Goal: Task Accomplishment & Management: Manage account settings

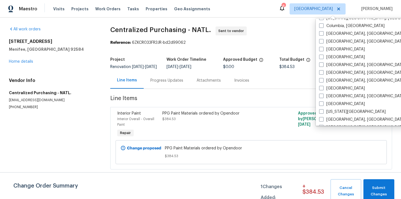
scroll to position [132, 0]
click at [337, 96] on label "[GEOGRAPHIC_DATA], [GEOGRAPHIC_DATA]" at bounding box center [362, 96] width 86 height 6
click at [322, 96] on input "[GEOGRAPHIC_DATA], [GEOGRAPHIC_DATA]" at bounding box center [321, 95] width 4 height 4
checkbox input "true"
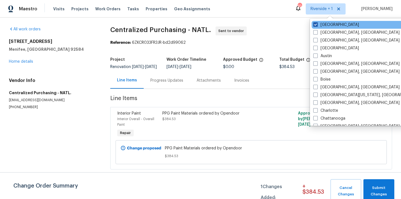
click at [329, 25] on label "[GEOGRAPHIC_DATA]" at bounding box center [336, 25] width 46 height 6
click at [317, 25] on input "[GEOGRAPHIC_DATA]" at bounding box center [315, 24] width 4 height 4
checkbox input "false"
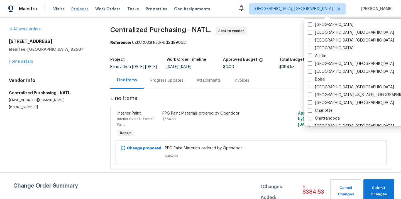
click at [73, 11] on span "Projects" at bounding box center [79, 9] width 17 height 6
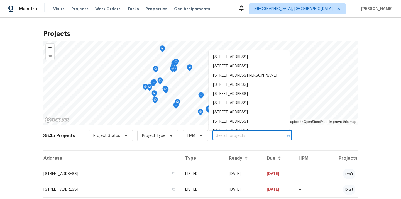
click at [222, 135] on input "text" at bounding box center [244, 135] width 64 height 9
paste input "[STREET_ADDRESS]"
type input "[STREET_ADDRESS]"
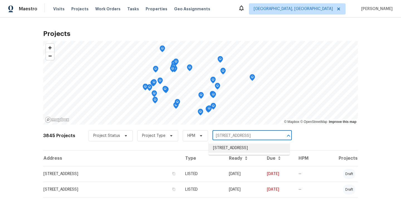
click at [225, 146] on li "[STREET_ADDRESS]" at bounding box center [248, 147] width 81 height 9
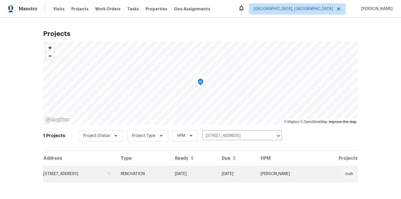
click at [170, 166] on td "RENOVATION" at bounding box center [143, 174] width 54 height 16
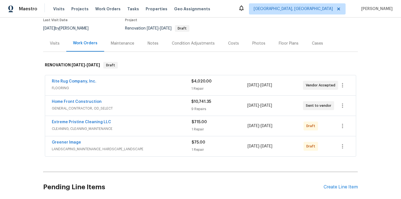
scroll to position [61, 0]
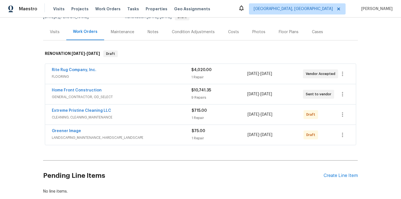
click at [334, 179] on div "Pending Line Items Create Line Item" at bounding box center [200, 175] width 314 height 26
click at [335, 175] on div "Create Line Item" at bounding box center [340, 175] width 34 height 5
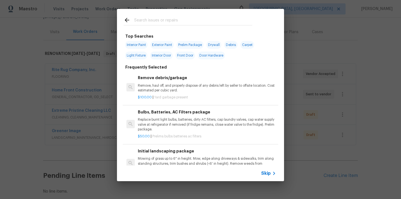
click at [198, 23] on input "text" at bounding box center [193, 21] width 118 height 8
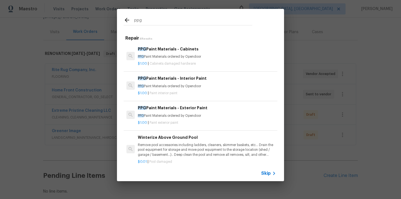
type input "ppg"
click at [187, 77] on h6 "PPG Paint Materials - Interior Paint" at bounding box center [207, 78] width 138 height 6
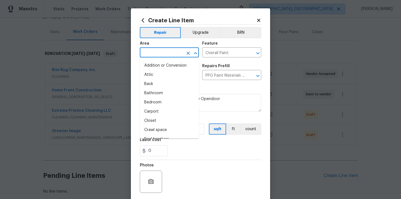
click at [162, 54] on input "text" at bounding box center [161, 53] width 43 height 9
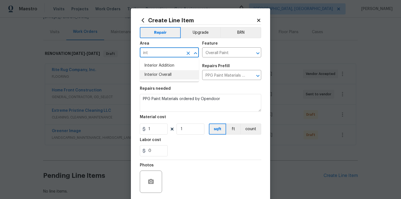
click at [158, 75] on li "Interior Overall" at bounding box center [169, 74] width 59 height 9
type input "Interior Overall"
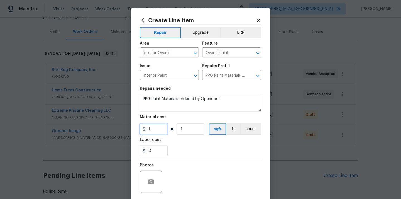
drag, startPoint x: 154, startPoint y: 130, endPoint x: 137, endPoint y: 130, distance: 16.4
click at [140, 130] on input "1" at bounding box center [154, 128] width 28 height 11
paste input "370.62"
type input "1370.62"
click at [194, 151] on div "0" at bounding box center [200, 150] width 121 height 11
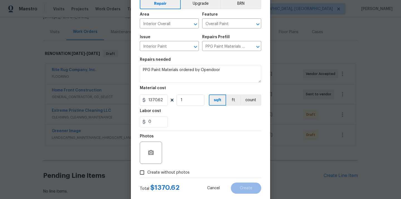
scroll to position [41, 0]
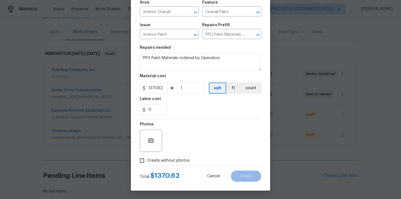
click at [179, 160] on span "Create without photos" at bounding box center [168, 160] width 42 height 6
click at [147, 160] on input "Create without photos" at bounding box center [142, 160] width 11 height 11
checkbox input "true"
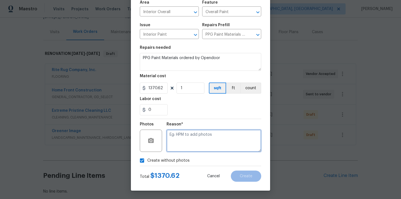
click at [188, 140] on textarea at bounding box center [213, 140] width 95 height 22
type textarea "N/A"
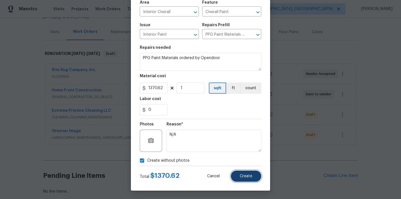
click at [244, 177] on span "Create" at bounding box center [246, 176] width 13 height 4
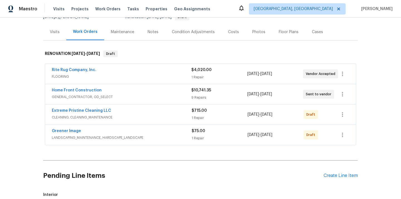
scroll to position [157, 0]
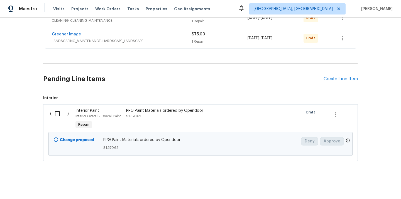
click at [61, 116] on input "checkbox" at bounding box center [59, 114] width 16 height 12
checkbox input "true"
click at [365, 182] on span "Create Work Order" at bounding box center [368, 184] width 37 height 7
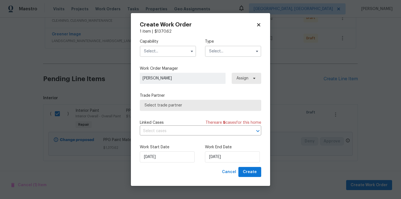
click at [170, 53] on input "text" at bounding box center [168, 51] width 56 height 11
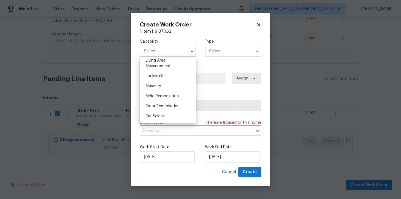
scroll to position [437, 0]
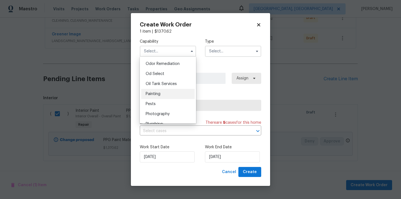
click at [171, 92] on div "Painting" at bounding box center [167, 94] width 53 height 10
type input "Painting"
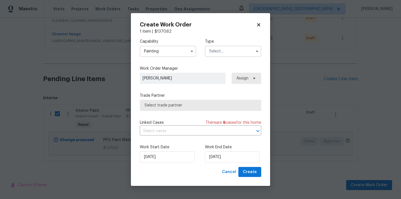
click at [223, 50] on input "text" at bounding box center [233, 51] width 56 height 11
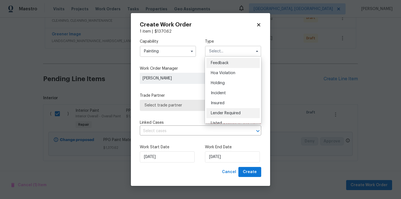
scroll to position [126, 0]
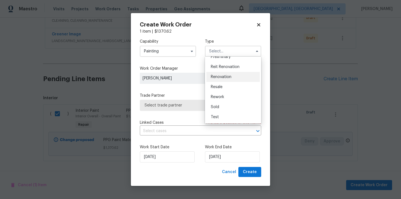
click at [234, 72] on div "Renovation" at bounding box center [232, 77] width 53 height 10
type input "Renovation"
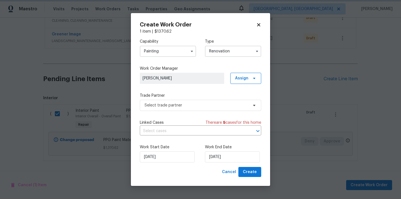
scroll to position [0, 0]
click at [242, 78] on span "Assign" at bounding box center [241, 78] width 13 height 6
click at [244, 100] on div "Assign to me" at bounding box center [246, 102] width 24 height 6
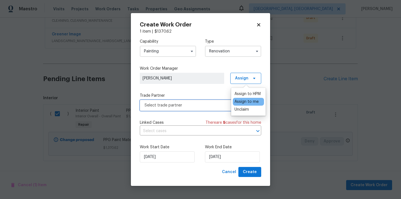
click at [211, 100] on span "Select trade partner" at bounding box center [200, 105] width 121 height 11
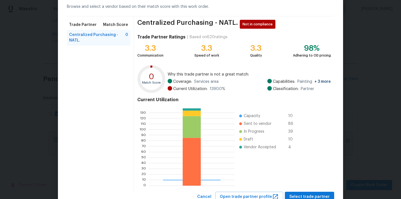
scroll to position [47, 0]
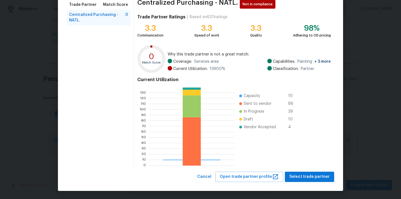
click at [299, 171] on div "Centralized Purchasing - NATL. Not in compliance Trade Partner Ratings | Based …" at bounding box center [234, 83] width 200 height 175
click at [299, 174] on span "Select trade partner" at bounding box center [309, 176] width 40 height 7
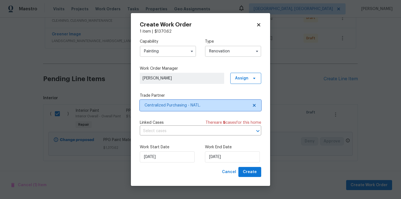
scroll to position [0, 0]
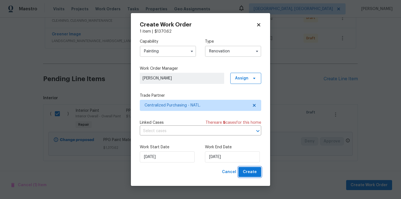
click at [252, 168] on button "Create" at bounding box center [249, 172] width 23 height 10
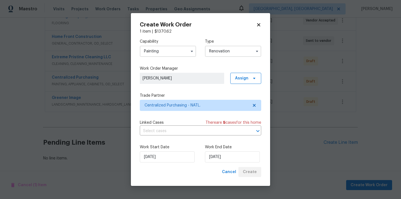
scroll to position [114, 0]
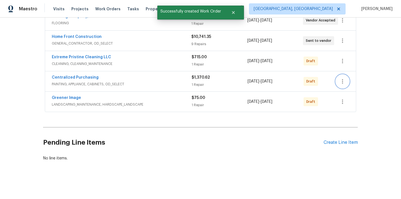
click at [342, 80] on icon "button" at bounding box center [342, 81] width 1 height 4
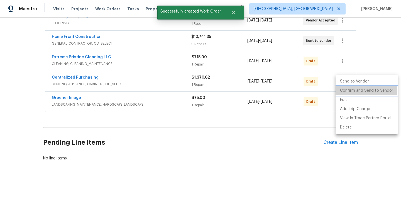
click at [342, 89] on li "Confirm and Send to Vendor" at bounding box center [366, 90] width 62 height 9
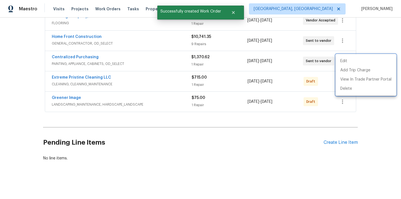
click at [95, 65] on div at bounding box center [200, 99] width 401 height 199
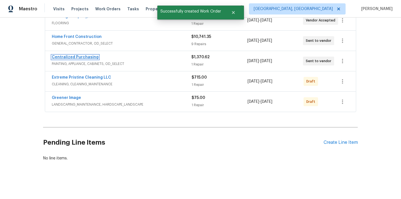
click at [85, 58] on link "Centralized Purchasing" at bounding box center [75, 57] width 47 height 4
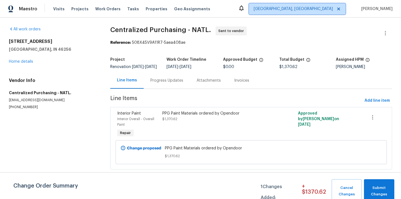
click at [324, 8] on span "[GEOGRAPHIC_DATA], [GEOGRAPHIC_DATA]" at bounding box center [292, 9] width 79 height 6
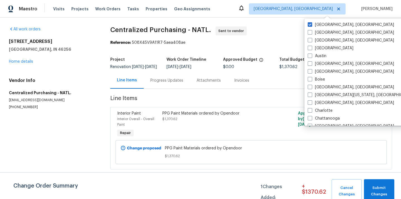
click at [67, 14] on div "Visits Projects Work Orders Tasks Properties Geo Assignments" at bounding box center [135, 8] width 164 height 11
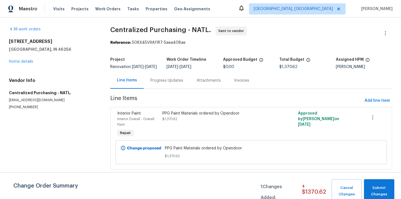
click at [71, 12] on div "Visits Projects Work Orders Tasks Properties Geo Assignments" at bounding box center [135, 8] width 164 height 11
click at [75, 7] on span "Projects" at bounding box center [79, 9] width 17 height 6
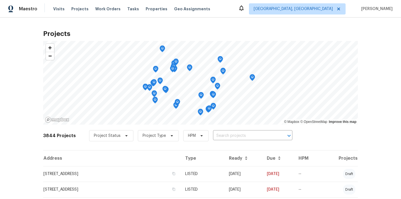
click at [237, 133] on input "text" at bounding box center [245, 135] width 64 height 9
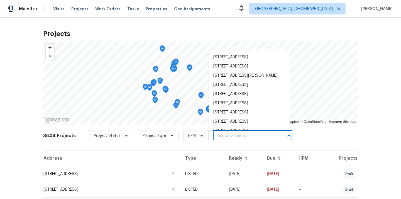
paste input "[STREET_ADDRESS]"
type input "[STREET_ADDRESS]"
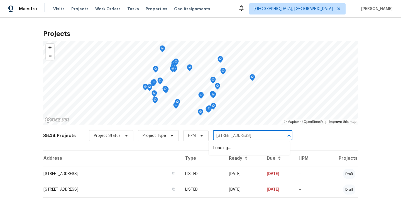
scroll to position [0, 16]
click at [238, 147] on li "[STREET_ADDRESS]" at bounding box center [249, 147] width 81 height 9
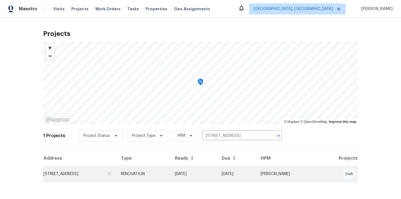
click at [170, 173] on td "RENOVATION" at bounding box center [143, 174] width 54 height 16
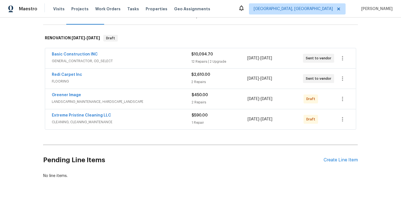
scroll to position [89, 0]
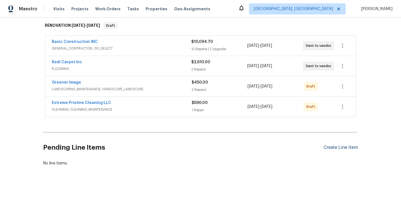
click at [324, 147] on div "Create Line Item" at bounding box center [340, 147] width 34 height 5
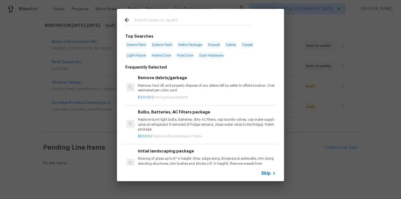
click at [225, 20] on input "text" at bounding box center [193, 21] width 118 height 8
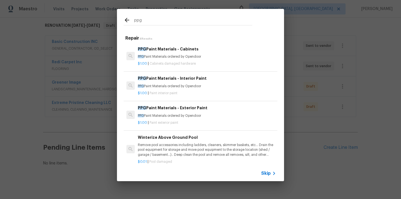
type input "ppg"
click at [183, 60] on div "$1.00 | Cabinets damaged hardware" at bounding box center [207, 62] width 138 height 7
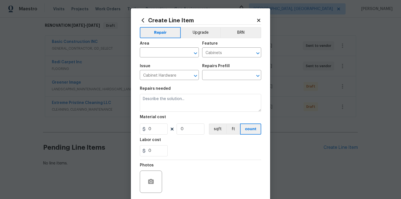
type input "PPG Paint Materials - Cabinets $1.00"
type textarea "PPG Paint Materials ordered by Opendoor"
type input "1"
click at [165, 53] on input "text" at bounding box center [161, 53] width 43 height 9
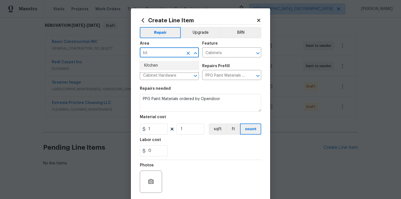
click at [153, 62] on li "Kitchen" at bounding box center [169, 65] width 59 height 9
type input "Kitchen"
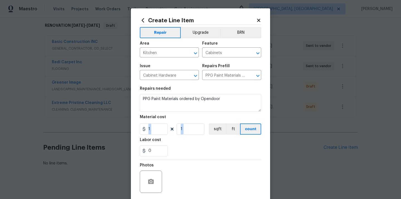
drag, startPoint x: 157, startPoint y: 135, endPoint x: 146, endPoint y: 133, distance: 11.1
click at [146, 133] on section "Repairs needed PPG Paint Materials ordered by Opendoor Material cost 1 1 sqft f…" at bounding box center [200, 121] width 121 height 76
click at [152, 131] on input "1" at bounding box center [154, 128] width 28 height 11
paste input "389.22"
type input "389.22"
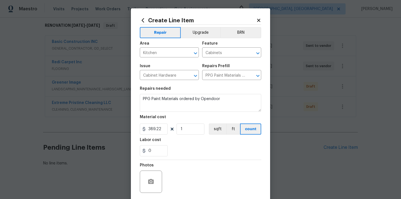
click at [182, 143] on div "Labor cost" at bounding box center [200, 141] width 121 height 7
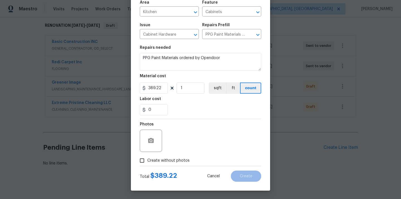
click at [169, 160] on span "Create without photos" at bounding box center [168, 160] width 42 height 6
click at [147, 160] on input "Create without photos" at bounding box center [142, 160] width 11 height 11
checkbox input "true"
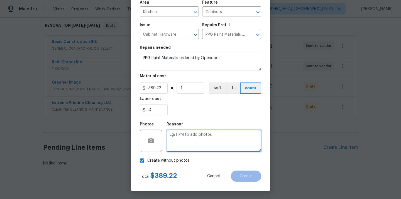
click at [184, 138] on textarea at bounding box center [213, 140] width 95 height 22
type textarea "N/A"
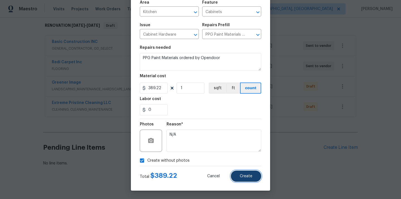
click at [237, 177] on button "Create" at bounding box center [246, 175] width 30 height 11
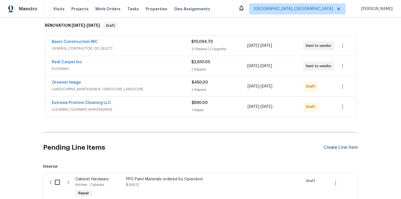
click at [337, 148] on div "Create Line Item" at bounding box center [340, 147] width 34 height 5
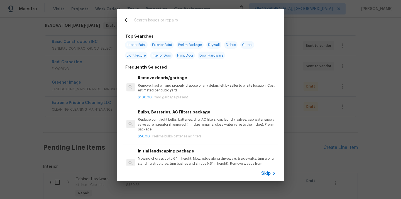
click at [227, 22] on input "text" at bounding box center [193, 21] width 118 height 8
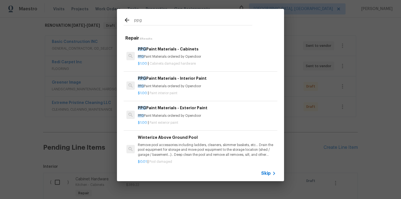
type input "ppg"
click at [197, 79] on h6 "PPG Paint Materials - Interior Paint" at bounding box center [207, 78] width 138 height 6
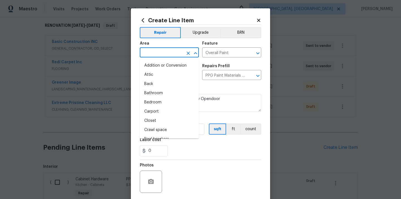
click at [171, 50] on input "text" at bounding box center [161, 53] width 43 height 9
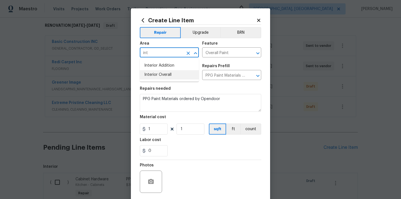
click at [165, 73] on li "Interior Overall" at bounding box center [169, 74] width 59 height 9
type input "Interior Overall"
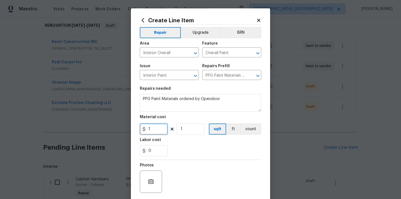
drag, startPoint x: 155, startPoint y: 129, endPoint x: 142, endPoint y: 129, distance: 12.5
click at [142, 129] on div "1" at bounding box center [154, 128] width 28 height 11
paste input "127.12"
type input "1127.12"
click at [186, 153] on div "0" at bounding box center [200, 150] width 121 height 11
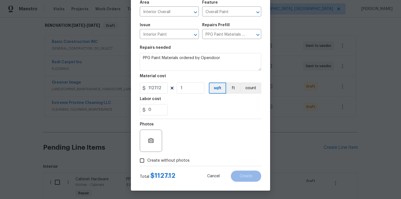
click at [181, 161] on span "Create without photos" at bounding box center [168, 160] width 42 height 6
click at [147, 161] on input "Create without photos" at bounding box center [142, 160] width 11 height 11
checkbox input "true"
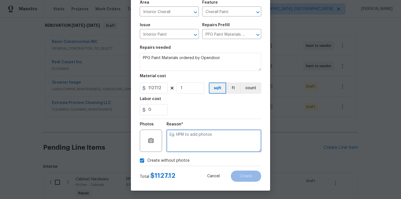
click at [188, 137] on textarea at bounding box center [213, 140] width 95 height 22
type textarea "N/A"
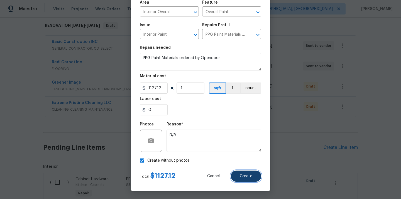
click at [255, 175] on button "Create" at bounding box center [246, 175] width 30 height 11
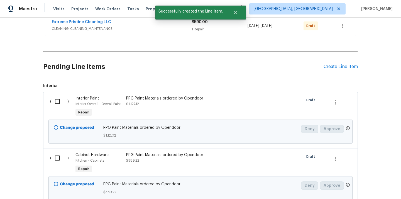
scroll to position [214, 0]
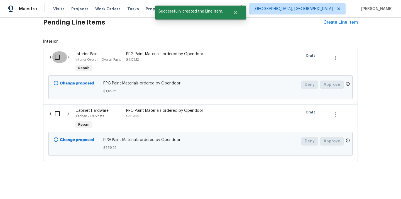
click at [59, 58] on input "checkbox" at bounding box center [59, 57] width 16 height 12
checkbox input "true"
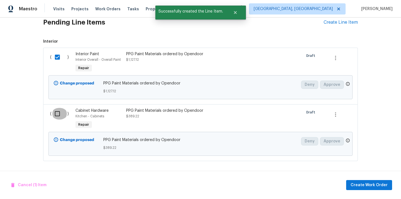
click at [59, 108] on input "checkbox" at bounding box center [59, 114] width 16 height 12
checkbox input "true"
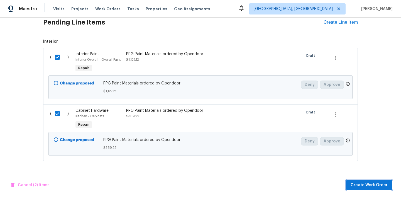
click at [356, 184] on span "Create Work Order" at bounding box center [368, 184] width 37 height 7
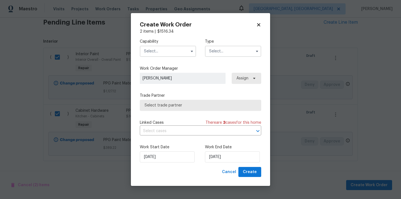
click at [175, 54] on input "text" at bounding box center [168, 51] width 56 height 11
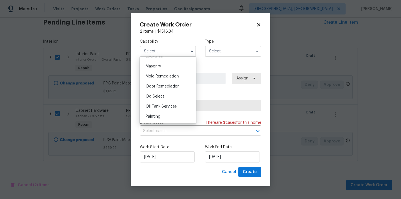
scroll to position [443, 0]
click at [173, 87] on div "Painting" at bounding box center [167, 87] width 53 height 10
type input "Painting"
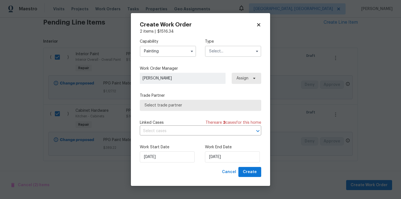
click at [223, 57] on div "Capability Painting Type" at bounding box center [200, 47] width 121 height 27
click at [223, 52] on input "text" at bounding box center [233, 51] width 56 height 11
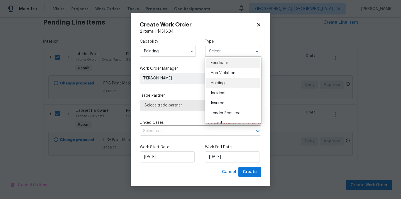
scroll to position [126, 0]
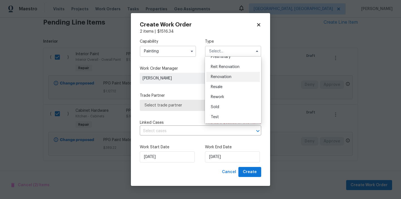
click at [226, 77] on span "Renovation" at bounding box center [221, 77] width 21 height 4
type input "Renovation"
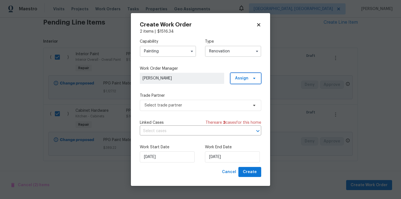
click at [248, 78] on span "Assign" at bounding box center [245, 78] width 31 height 11
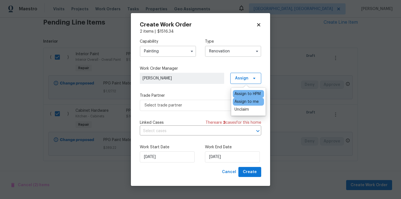
click at [241, 100] on div "Assign to me" at bounding box center [246, 102] width 24 height 6
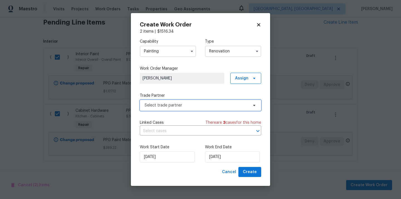
click at [193, 108] on span "Select trade partner" at bounding box center [196, 105] width 104 height 6
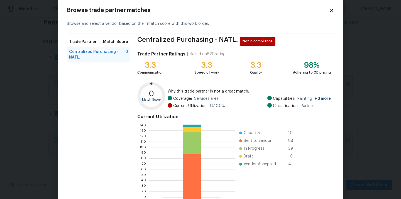
scroll to position [47, 0]
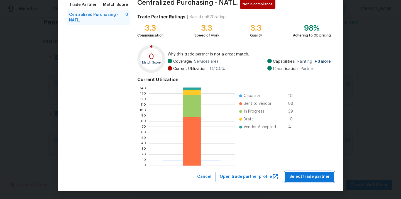
click at [314, 176] on span "Select trade partner" at bounding box center [309, 176] width 40 height 7
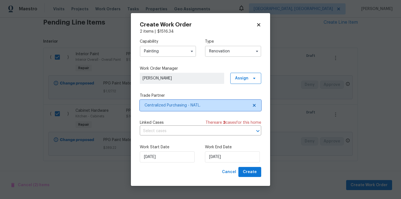
scroll to position [0, 0]
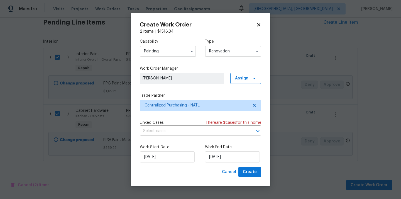
click at [263, 175] on div "Create Work Order 2 items | $ 1516.34 Capability Painting Type Renovation Work …" at bounding box center [200, 99] width 139 height 173
click at [256, 173] on span "Create" at bounding box center [250, 171] width 14 height 7
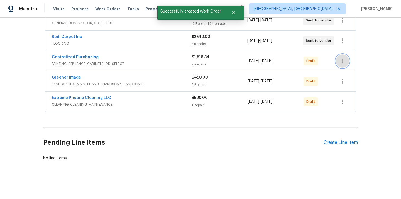
click at [341, 57] on button "button" at bounding box center [342, 60] width 13 height 13
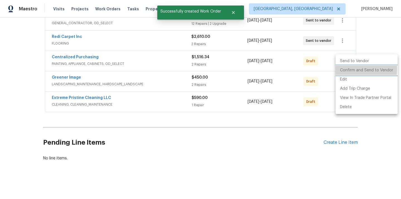
click at [345, 69] on li "Confirm and Send to Vendor" at bounding box center [366, 70] width 62 height 9
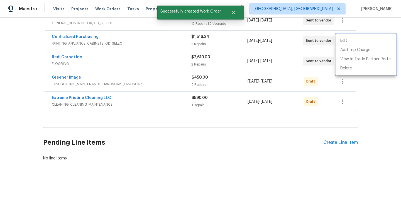
click at [102, 32] on div at bounding box center [200, 99] width 401 height 199
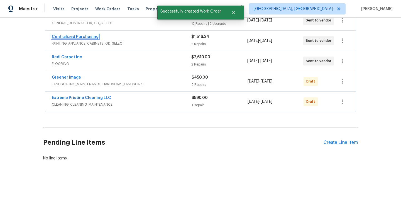
click at [84, 38] on link "Centralized Purchasing" at bounding box center [75, 37] width 47 height 4
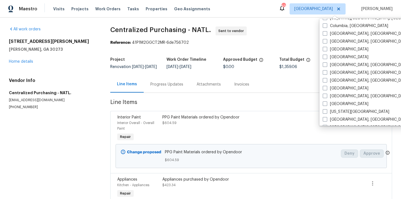
scroll to position [127, 0]
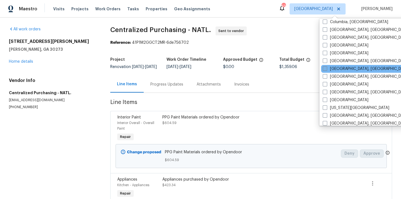
click at [337, 68] on label "[GEOGRAPHIC_DATA], [GEOGRAPHIC_DATA]" at bounding box center [365, 69] width 86 height 6
click at [326, 68] on input "[GEOGRAPHIC_DATA], [GEOGRAPHIC_DATA]" at bounding box center [324, 68] width 4 height 4
checkbox input "true"
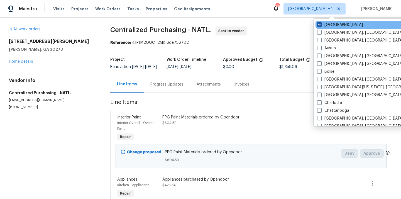
click at [331, 24] on label "[GEOGRAPHIC_DATA]" at bounding box center [340, 25] width 46 height 6
click at [321, 24] on input "[GEOGRAPHIC_DATA]" at bounding box center [319, 24] width 4 height 4
checkbox input "false"
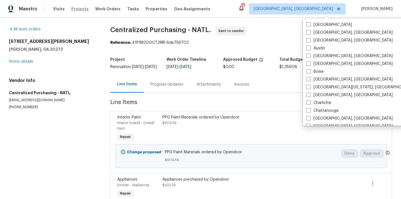
click at [80, 7] on span "Projects" at bounding box center [79, 9] width 17 height 6
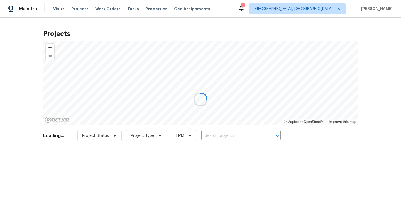
click at [255, 139] on div at bounding box center [200, 99] width 401 height 199
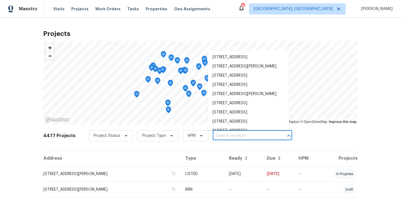
click at [255, 139] on input "text" at bounding box center [245, 135] width 64 height 9
paste input "3801 Fig Leaf Ct, Greensboro, NC 27406"
type input "3801 Fig Leaf Ct, Greensboro, NC 27406"
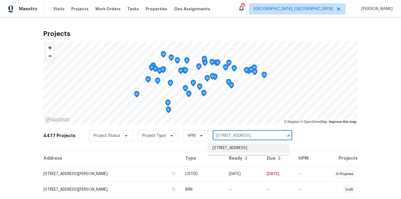
click at [250, 150] on li "3801 Fig Leaf Ct, Greensboro, NC 27406" at bounding box center [248, 147] width 81 height 9
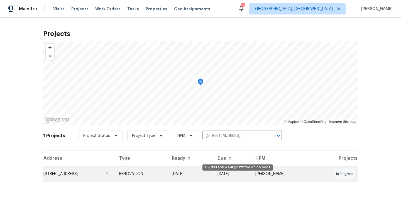
click at [213, 177] on td "[DATE]" at bounding box center [190, 174] width 46 height 16
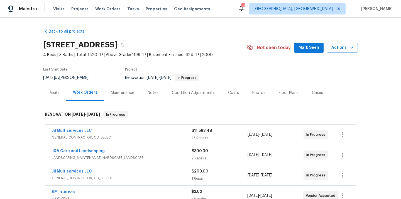
click at [117, 44] on h2 "3801 Fig Leaf Ct, Greensboro, NC 27406" at bounding box center [80, 45] width 74 height 6
copy h2 "27406"
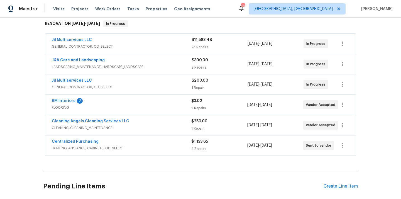
scroll to position [110, 0]
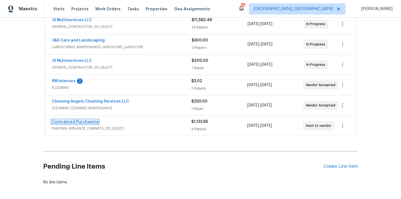
click at [77, 121] on link "Centralized Purchasing" at bounding box center [75, 122] width 47 height 4
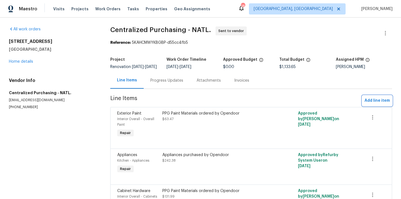
click at [379, 104] on span "Add line item" at bounding box center [376, 100] width 25 height 7
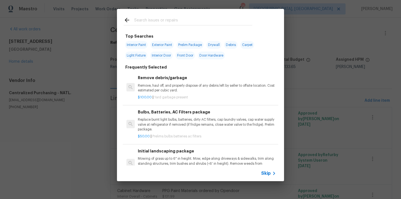
click at [211, 19] on input "text" at bounding box center [193, 21] width 118 height 8
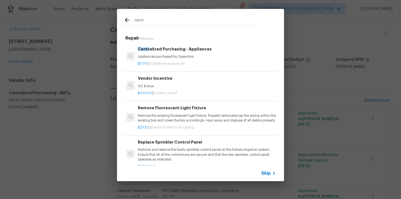
type input "centr"
click at [203, 59] on p "Appliances purchased by Opendoor" at bounding box center [207, 56] width 138 height 5
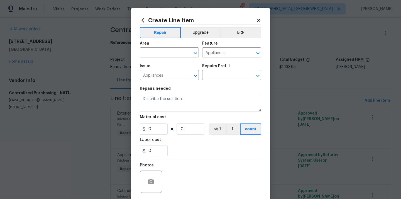
type input "Centralized Purchasing - Appliances $1.00"
type textarea "Appliances purchased by Opendoor"
type input "1"
click at [193, 32] on button "Upgrade" at bounding box center [201, 32] width 40 height 11
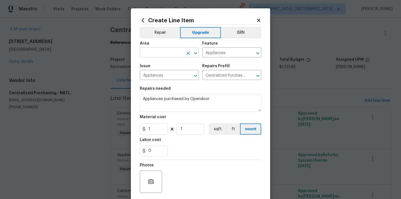
click at [165, 53] on input "text" at bounding box center [161, 53] width 43 height 9
click at [158, 65] on li "Kitchen" at bounding box center [169, 65] width 59 height 9
type input "Kitchen"
drag, startPoint x: 157, startPoint y: 131, endPoint x: 130, endPoint y: 128, distance: 27.4
click at [130, 128] on div "Create Line Item Repair Upgrade BRN Area Kitchen ​ Feature Appliances ​ Issue A…" at bounding box center [200, 99] width 401 height 199
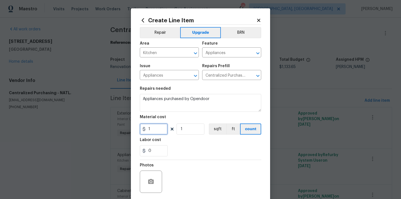
paste input "204.63"
type input "1204.63"
click at [168, 143] on div "Labor cost" at bounding box center [200, 141] width 121 height 7
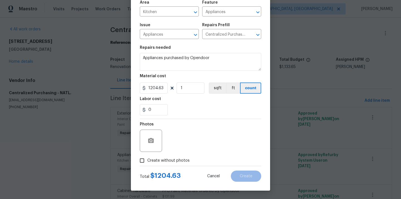
click at [168, 160] on span "Create without photos" at bounding box center [168, 160] width 42 height 6
click at [147, 160] on input "Create without photos" at bounding box center [142, 160] width 11 height 11
checkbox input "true"
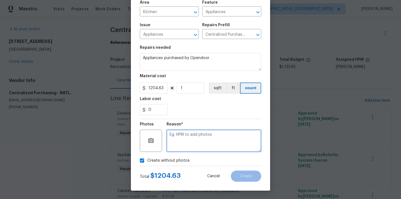
click at [180, 145] on textarea at bounding box center [213, 140] width 95 height 22
type textarea "N/A"
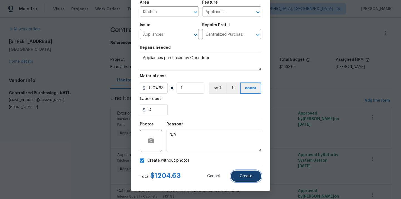
click at [238, 178] on button "Create" at bounding box center [246, 175] width 30 height 11
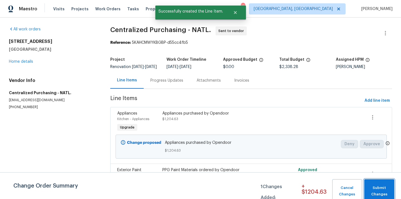
click at [387, 187] on span "Submit Changes" at bounding box center [379, 190] width 24 height 13
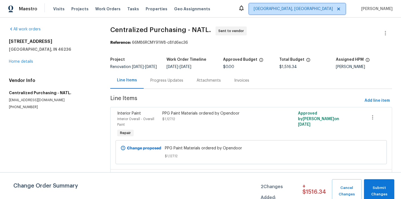
click at [328, 5] on span "[GEOGRAPHIC_DATA], [GEOGRAPHIC_DATA]" at bounding box center [297, 8] width 97 height 11
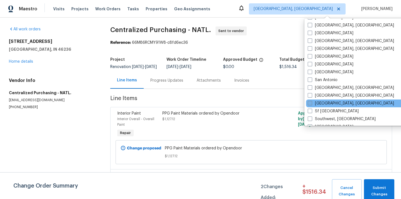
scroll to position [373, 0]
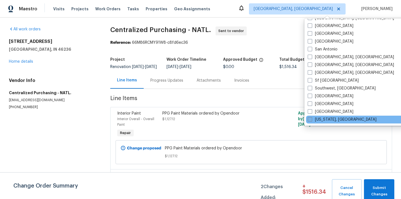
click at [324, 118] on label "[US_STATE], [GEOGRAPHIC_DATA]" at bounding box center [341, 120] width 69 height 6
click at [311, 118] on input "[US_STATE], [GEOGRAPHIC_DATA]" at bounding box center [309, 119] width 4 height 4
checkbox input "true"
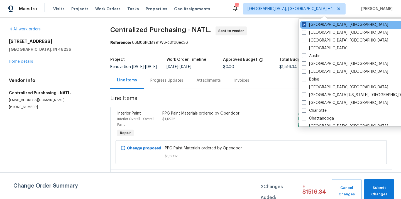
click at [315, 26] on label "[GEOGRAPHIC_DATA], [GEOGRAPHIC_DATA]" at bounding box center [345, 25] width 86 height 6
click at [305, 26] on input "[GEOGRAPHIC_DATA], [GEOGRAPHIC_DATA]" at bounding box center [304, 24] width 4 height 4
checkbox input "false"
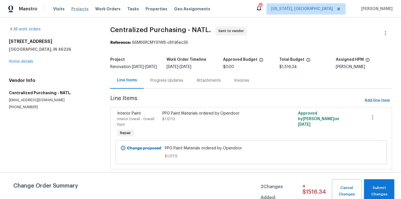
click at [75, 8] on span "Projects" at bounding box center [79, 9] width 17 height 6
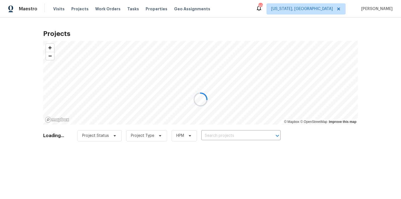
click at [234, 134] on div at bounding box center [200, 99] width 401 height 199
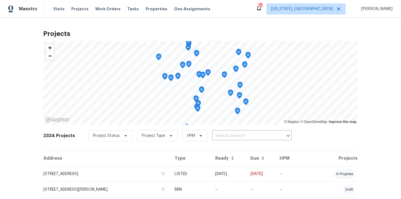
click at [234, 134] on input "text" at bounding box center [244, 135] width 64 height 9
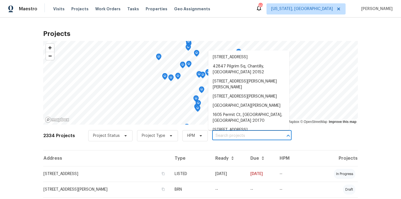
paste input "9505 Scorpio Ln, Burke, VA 22015"
type input "9505 Scorpio Ln, Burke, VA 22015"
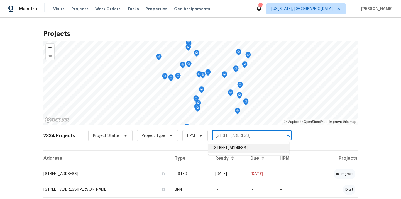
click at [233, 145] on li "9505 Scorpio Ln, Burke, VA 22015" at bounding box center [248, 147] width 81 height 9
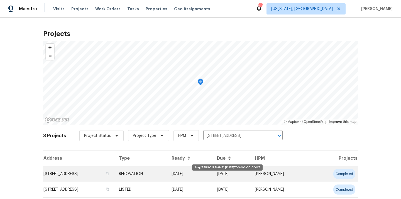
click at [212, 172] on td "[DATE]" at bounding box center [189, 174] width 45 height 16
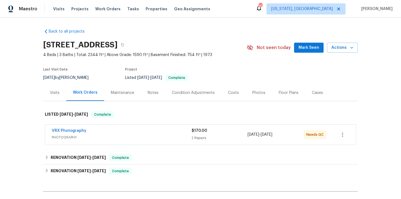
click at [54, 92] on div "Visits" at bounding box center [55, 93] width 10 height 6
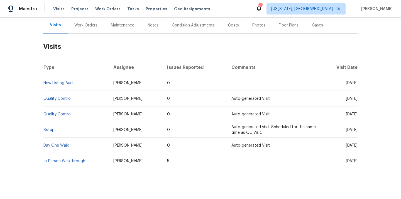
scroll to position [75, 0]
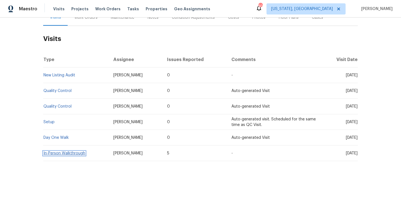
click at [72, 153] on link "In-Person Walkthrough" at bounding box center [64, 153] width 42 height 4
